Goal: Task Accomplishment & Management: Use online tool/utility

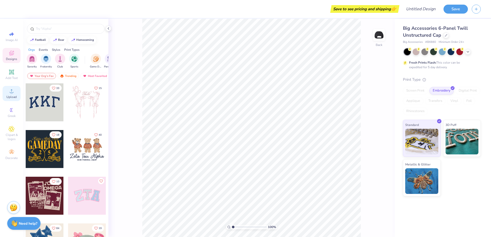
click at [13, 91] on icon at bounding box center [11, 91] width 6 height 6
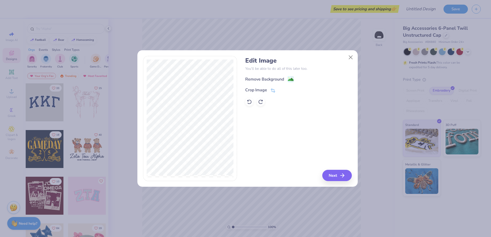
click at [261, 77] on div "Remove Background" at bounding box center [264, 79] width 39 height 6
click at [290, 153] on div "Edit Image You’ll be able to do all of this later too. Remove Background Crop I…" at bounding box center [298, 118] width 107 height 125
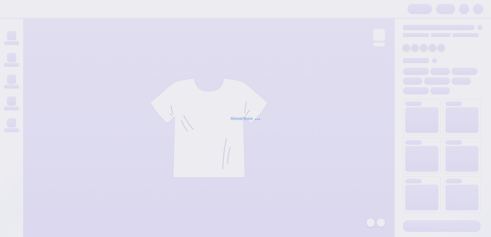
click at [306, 70] on div "Almost there" at bounding box center [245, 118] width 491 height 237
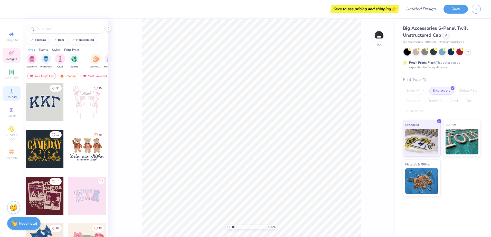
click at [13, 97] on span "Upload" at bounding box center [11, 97] width 10 height 4
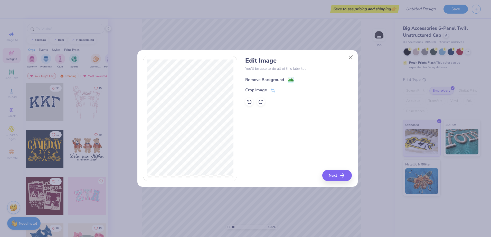
click at [292, 79] on image at bounding box center [291, 80] width 6 height 6
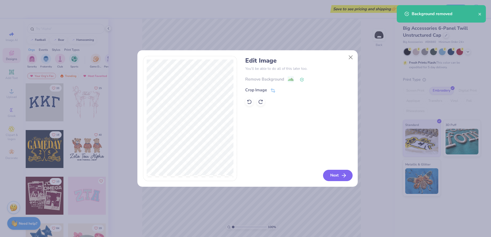
click at [337, 176] on button "Next" at bounding box center [338, 175] width 30 height 11
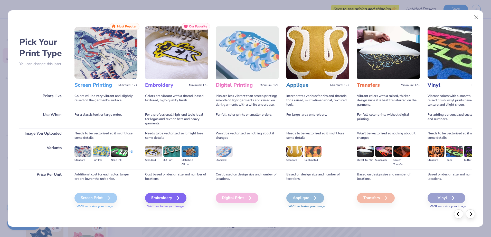
click at [170, 192] on div "Embroidery We'll vectorize your image." at bounding box center [176, 197] width 63 height 27
click at [174, 196] on div "Embroidery" at bounding box center [166, 198] width 41 height 10
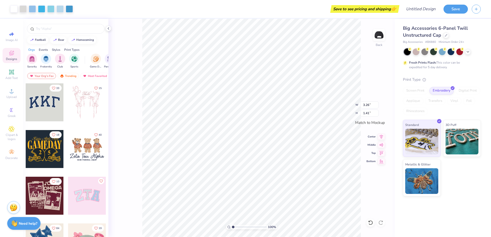
type input "3.26"
type input "1.41"
type input "3.06"
type input "1.33"
type input "2.57"
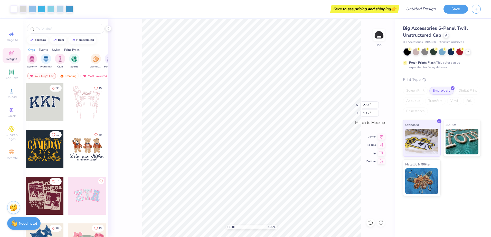
type input "1.12"
type input "3.07"
type input "1.34"
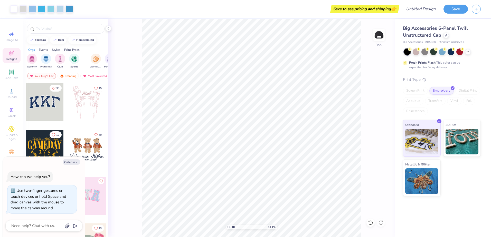
type input "1"
click at [388, 103] on div "100 % Back" at bounding box center [251, 128] width 286 height 219
click at [426, 8] on input "Design Title" at bounding box center [414, 9] width 50 height 10
click at [412, 12] on input "Design Title" at bounding box center [414, 9] width 50 height 10
type input "A"
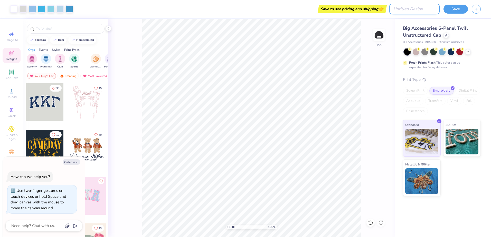
type textarea "x"
type input "AH"
type textarea "x"
type input "AHO"
type textarea "x"
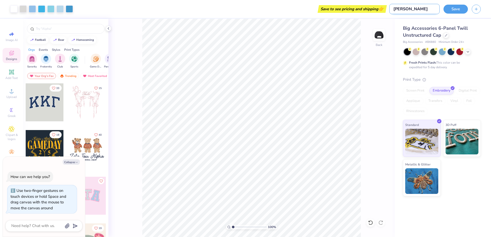
type input "AHOT"
type textarea "x"
type input "AHOT"
type textarea "x"
type input "AHOT D"
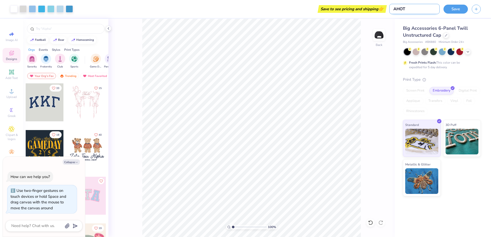
type textarea "x"
type input "AHOT De"
type textarea "x"
type input "AHOT Des"
type textarea "x"
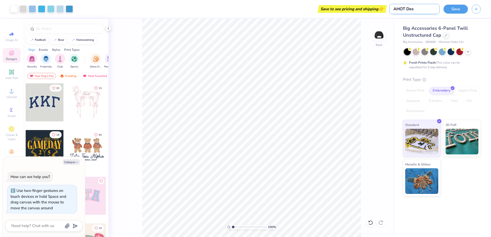
type input "AHOT Desi"
type textarea "x"
type input "AHOT Desig"
type textarea "x"
type input "AHOT Design"
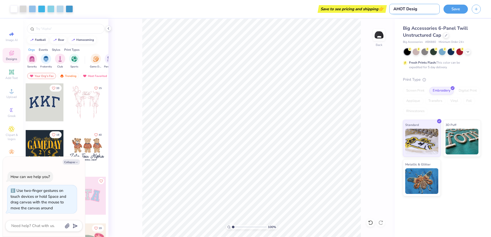
type textarea "x"
type input "AHOT Design"
type textarea "x"
type input "AHOT Design 5"
type textarea "x"
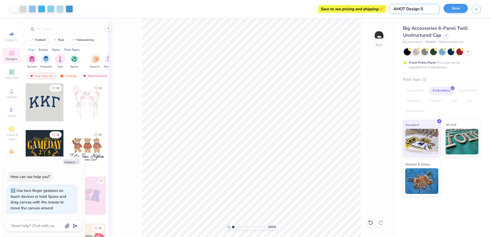
type input "AHOT Design 5"
click at [460, 11] on button "Save" at bounding box center [456, 8] width 24 height 9
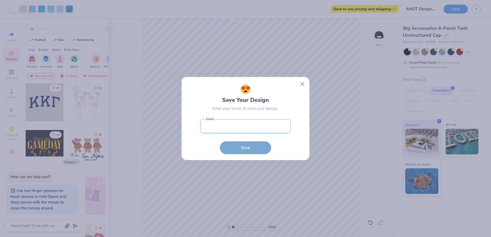
click at [245, 126] on input "email" at bounding box center [245, 126] width 90 height 14
type input "office@accessiblehomeot.com"
click at [242, 147] on button "Save" at bounding box center [245, 146] width 51 height 13
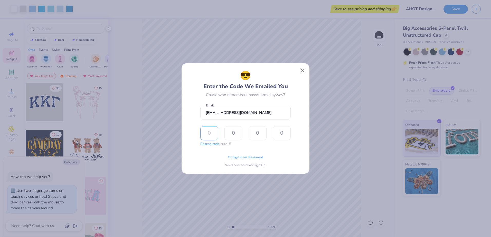
click at [208, 134] on input "text" at bounding box center [209, 133] width 18 height 14
paste input "1682"
type input "1"
type input "6"
type input "8"
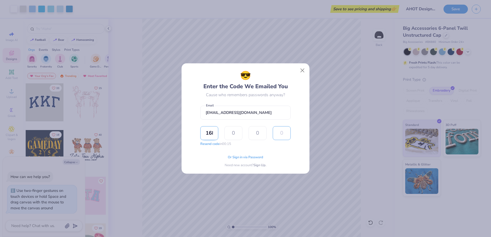
type input "2"
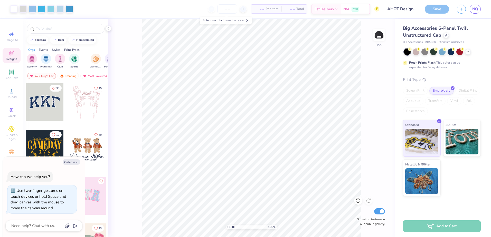
type textarea "x"
click at [222, 7] on input "number" at bounding box center [227, 8] width 20 height 9
type input "12"
click at [367, 24] on div "100 % Back Submit to feature on our public gallery." at bounding box center [251, 128] width 286 height 219
click at [440, 8] on div "Save" at bounding box center [437, 9] width 24 height 9
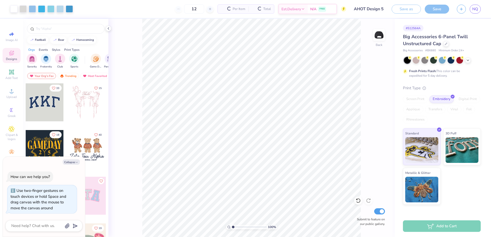
type textarea "x"
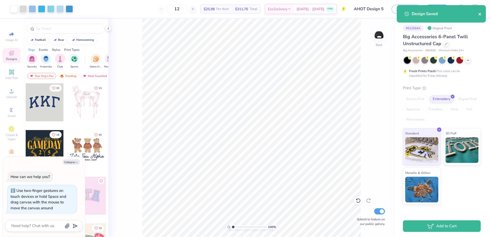
click at [479, 14] on icon "close" at bounding box center [480, 14] width 4 height 4
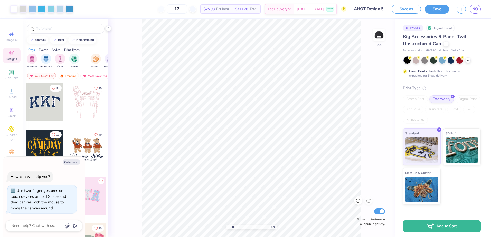
click at [477, 11] on div "Design Saved" at bounding box center [441, 15] width 91 height 23
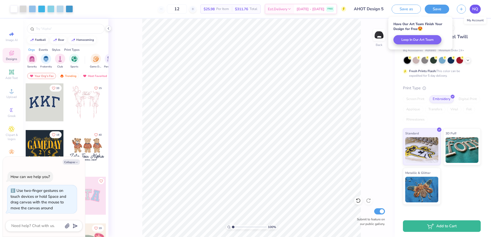
click at [477, 11] on span "NQ" at bounding box center [475, 9] width 6 height 6
click at [476, 10] on span "NQ" at bounding box center [475, 9] width 6 height 6
